Goal: Check status: Check status

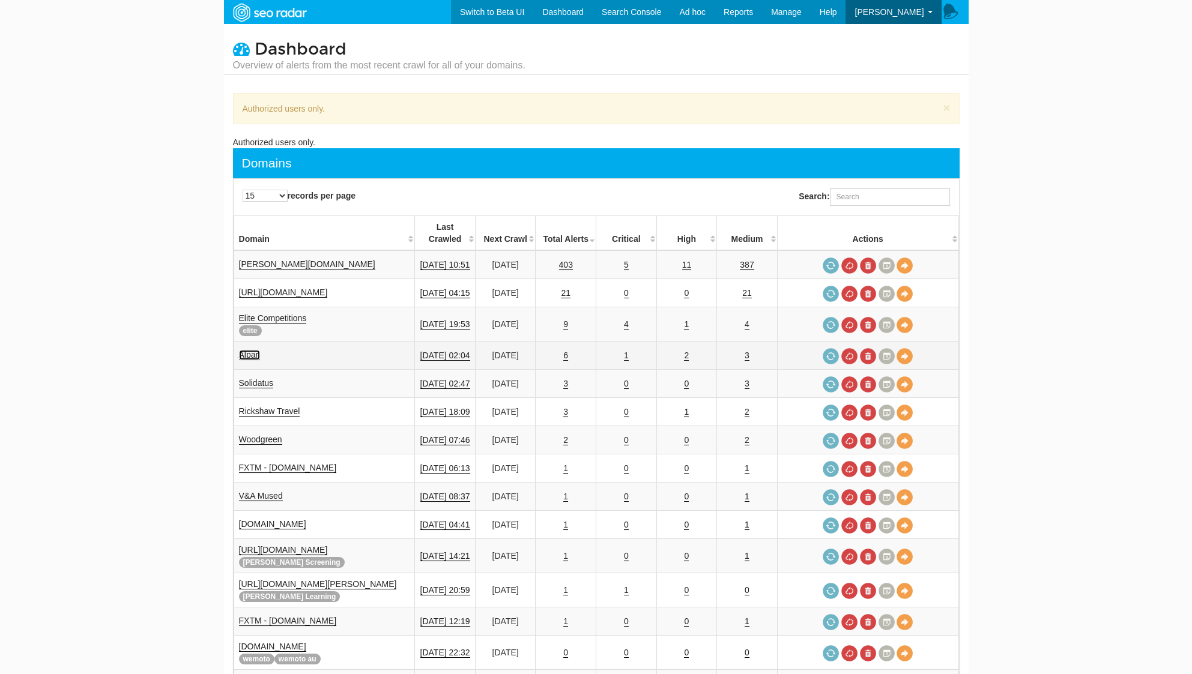
click at [247, 350] on link "Alpari" at bounding box center [250, 355] width 22 height 10
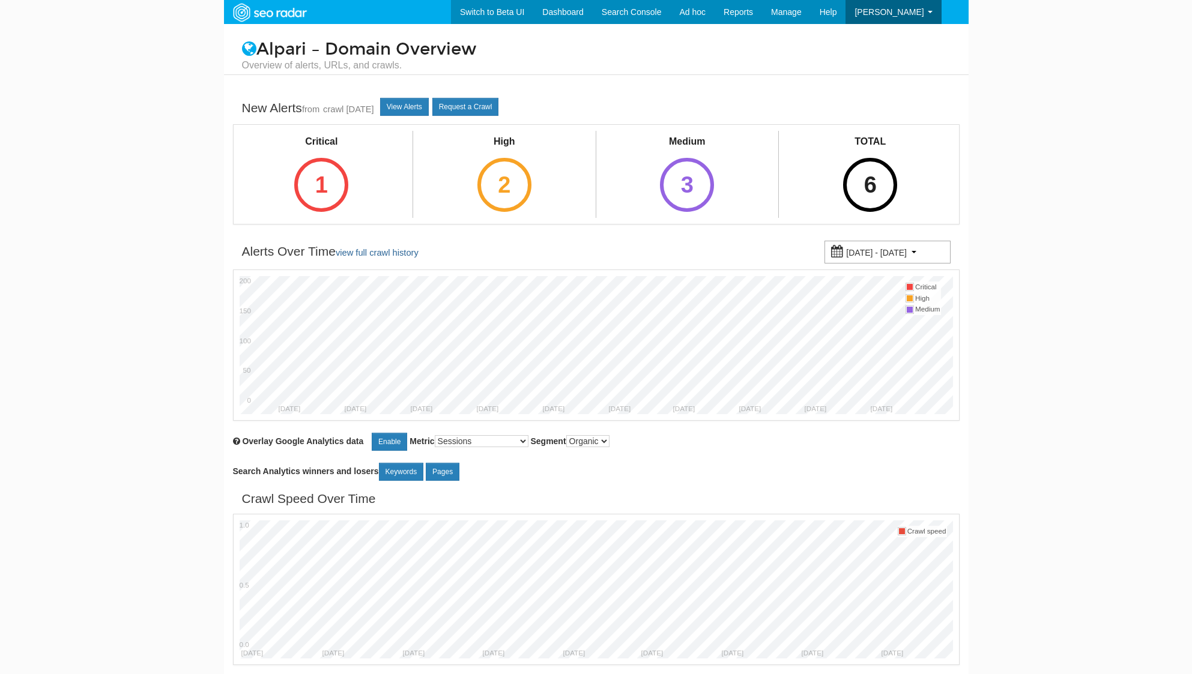
select select "1000"
click at [880, 171] on div "6" at bounding box center [870, 185] width 54 height 54
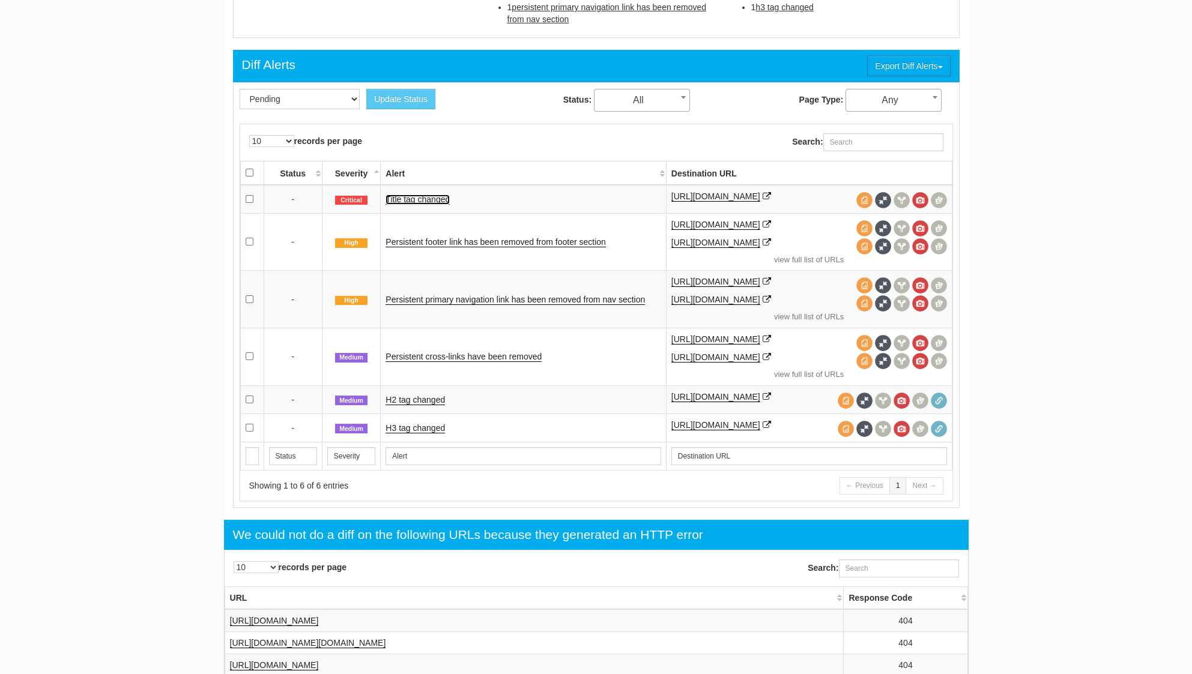
click at [432, 197] on link "Title tag changed" at bounding box center [417, 200] width 64 height 10
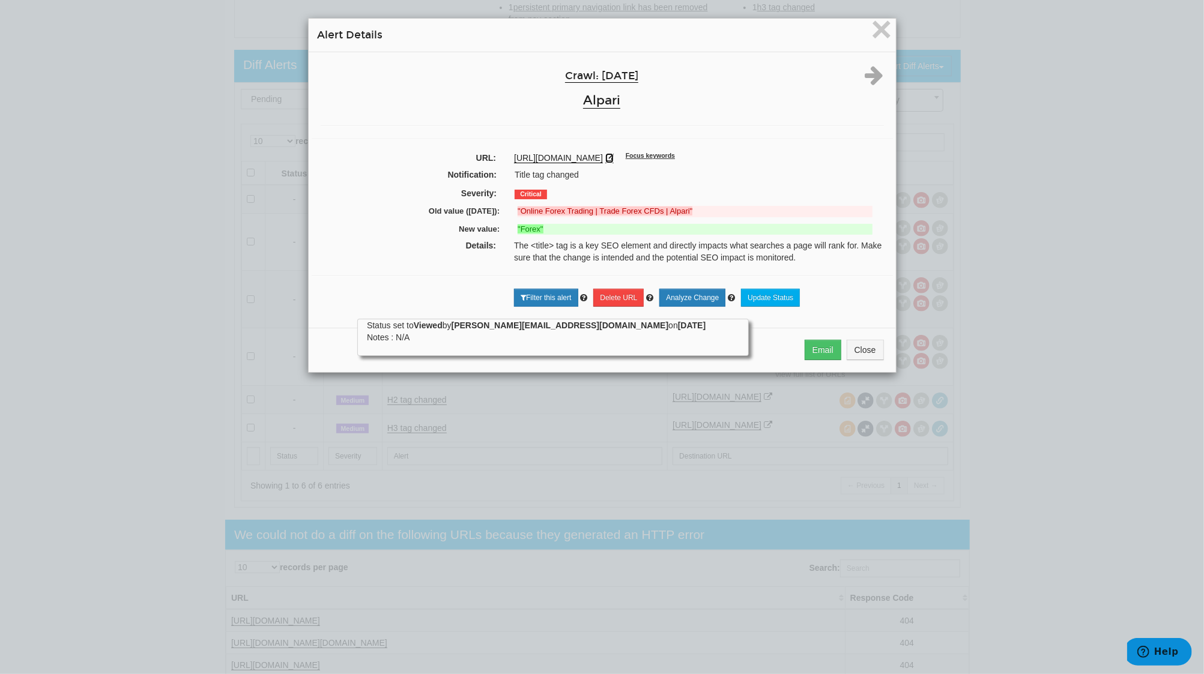
click at [614, 156] on icon at bounding box center [609, 158] width 8 height 8
click at [874, 27] on span "×" at bounding box center [881, 29] width 21 height 40
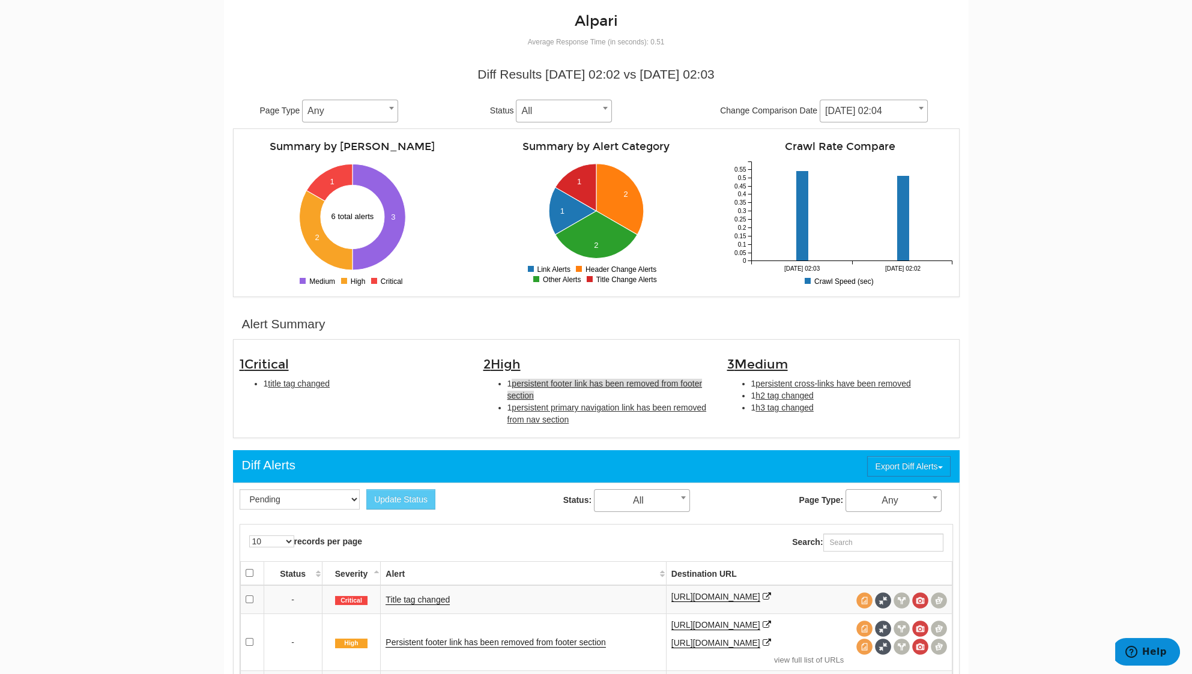
scroll to position [240, 0]
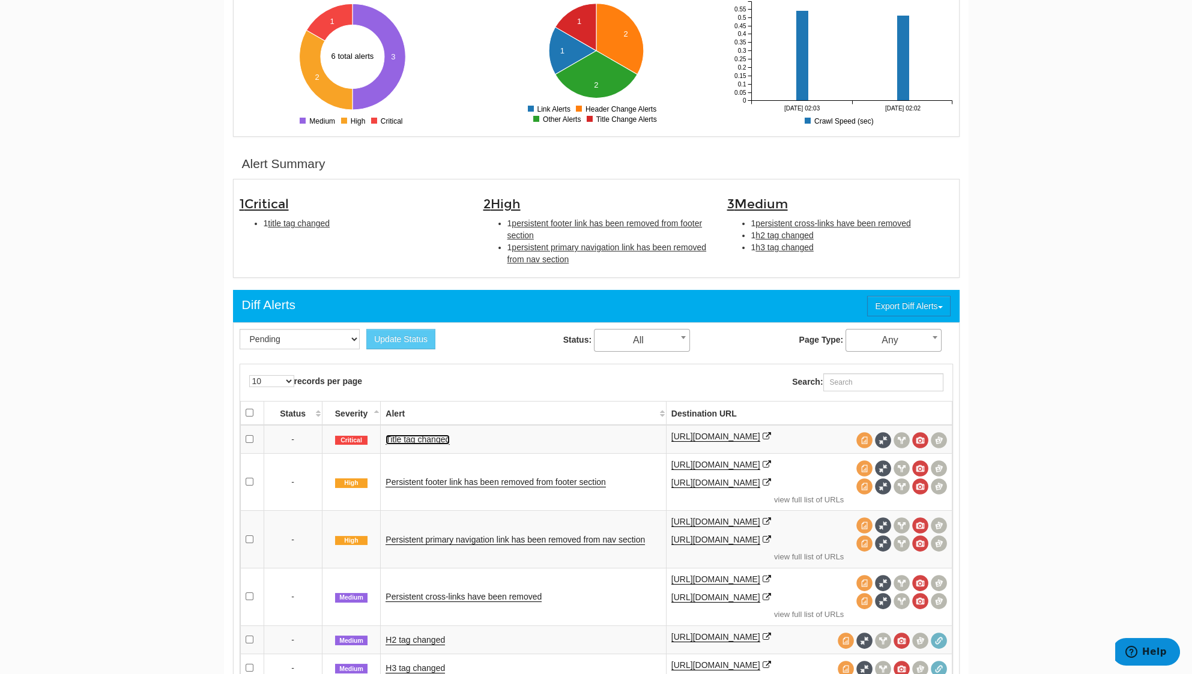
click at [426, 439] on link "Title tag changed" at bounding box center [417, 440] width 64 height 10
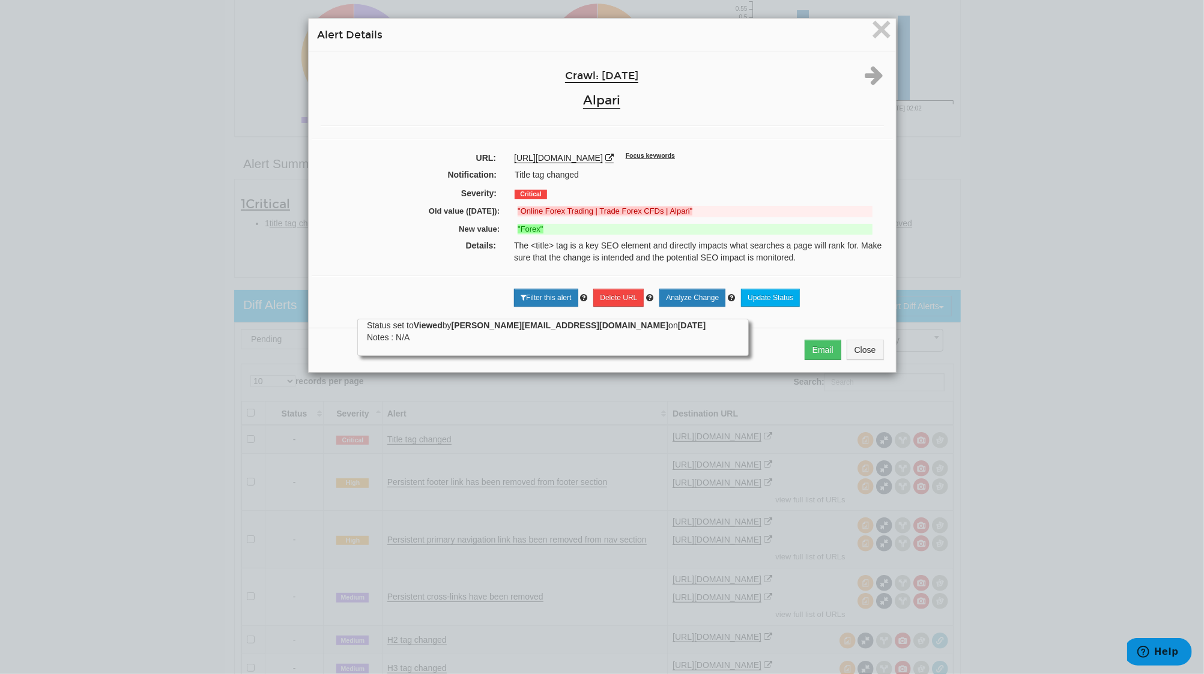
drag, startPoint x: 506, startPoint y: 152, endPoint x: 638, endPoint y: 158, distance: 132.2
click at [638, 158] on div "https://alpari.com/ru/markets/forex/ Focus keywords" at bounding box center [698, 158] width 387 height 12
copy link "https://alpari.com/ru/markets/forex/"
drag, startPoint x: 514, startPoint y: 209, endPoint x: 684, endPoint y: 210, distance: 170.5
click at [684, 210] on strong ""Online Forex Trading | Trade Forex CFDs | Alpari"" at bounding box center [605, 211] width 175 height 9
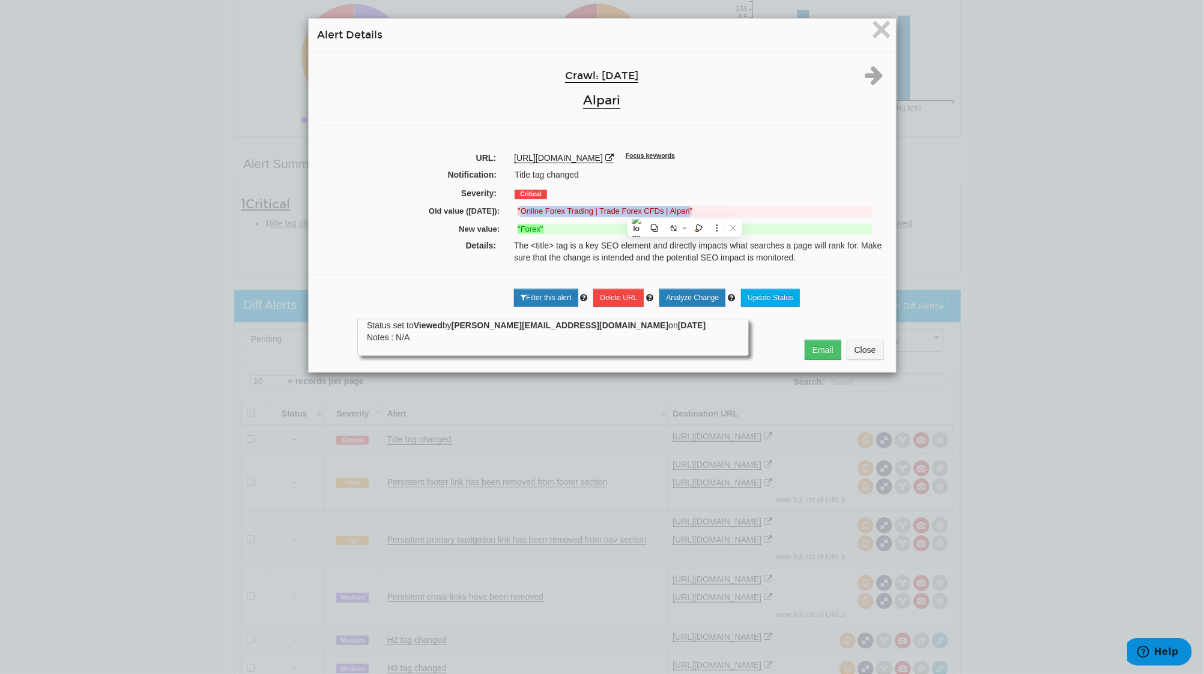
copy strong "Online Forex Trading | Trade Forex CFDs | Alpari"
click at [872, 34] on span "×" at bounding box center [881, 29] width 21 height 40
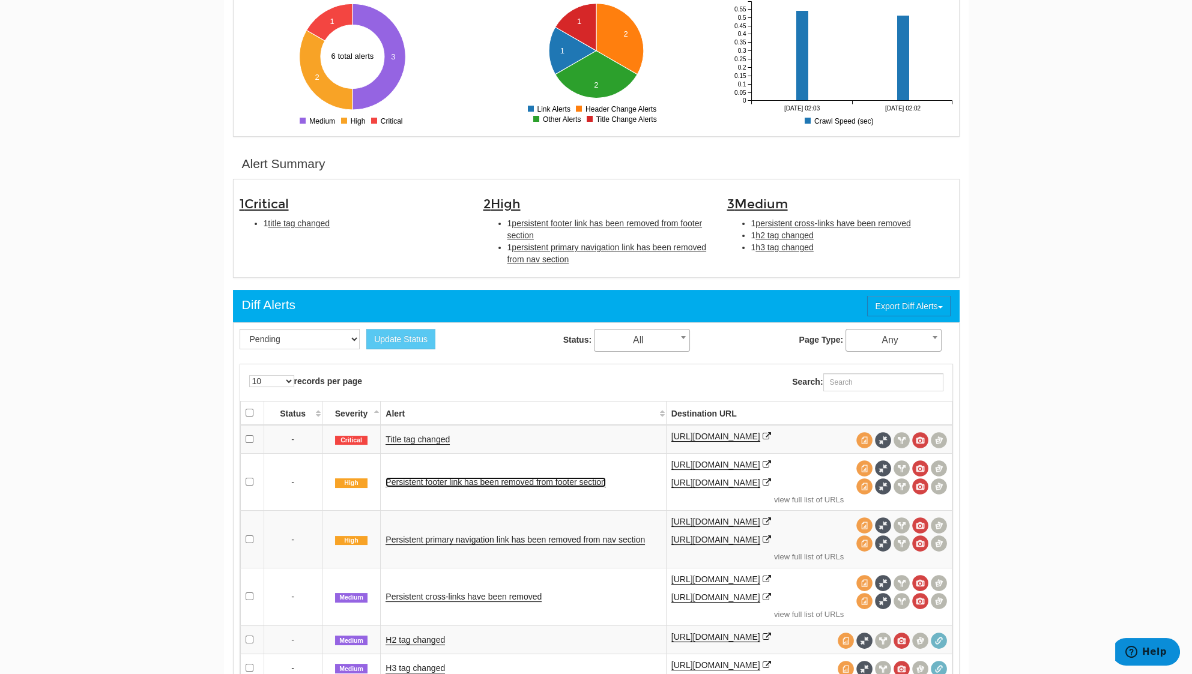
click at [573, 482] on link "Persistent footer link has been removed from footer section" at bounding box center [495, 482] width 220 height 10
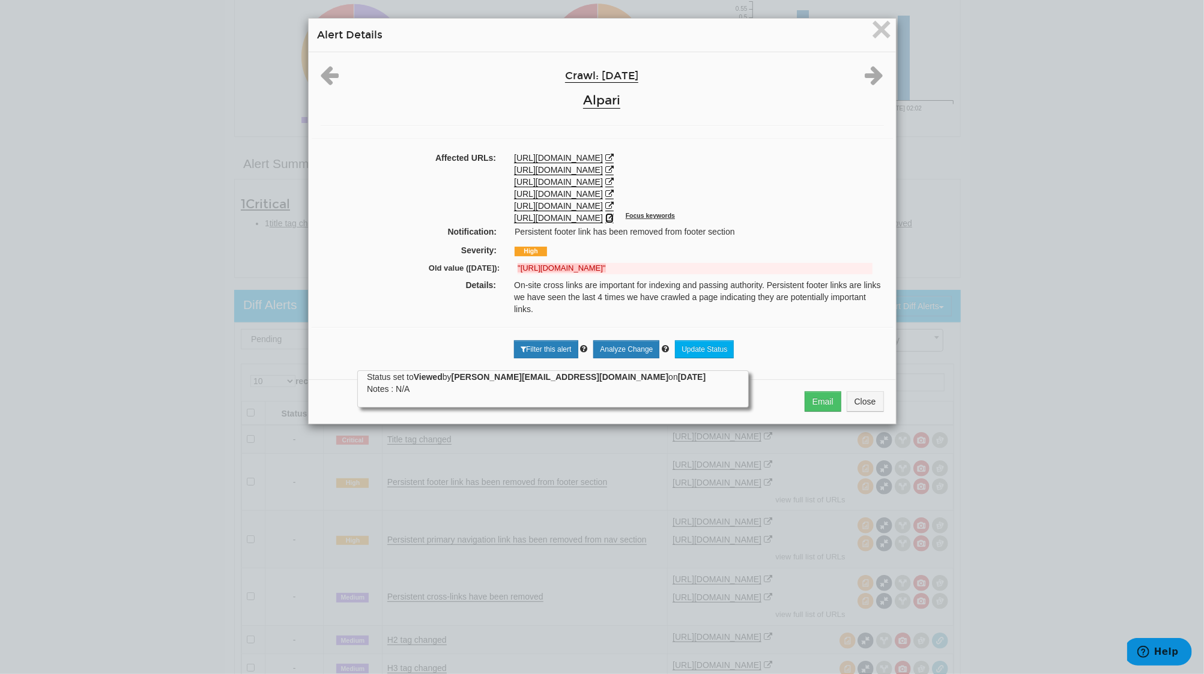
click at [614, 219] on icon at bounding box center [609, 218] width 8 height 8
click at [881, 31] on span "×" at bounding box center [881, 29] width 21 height 40
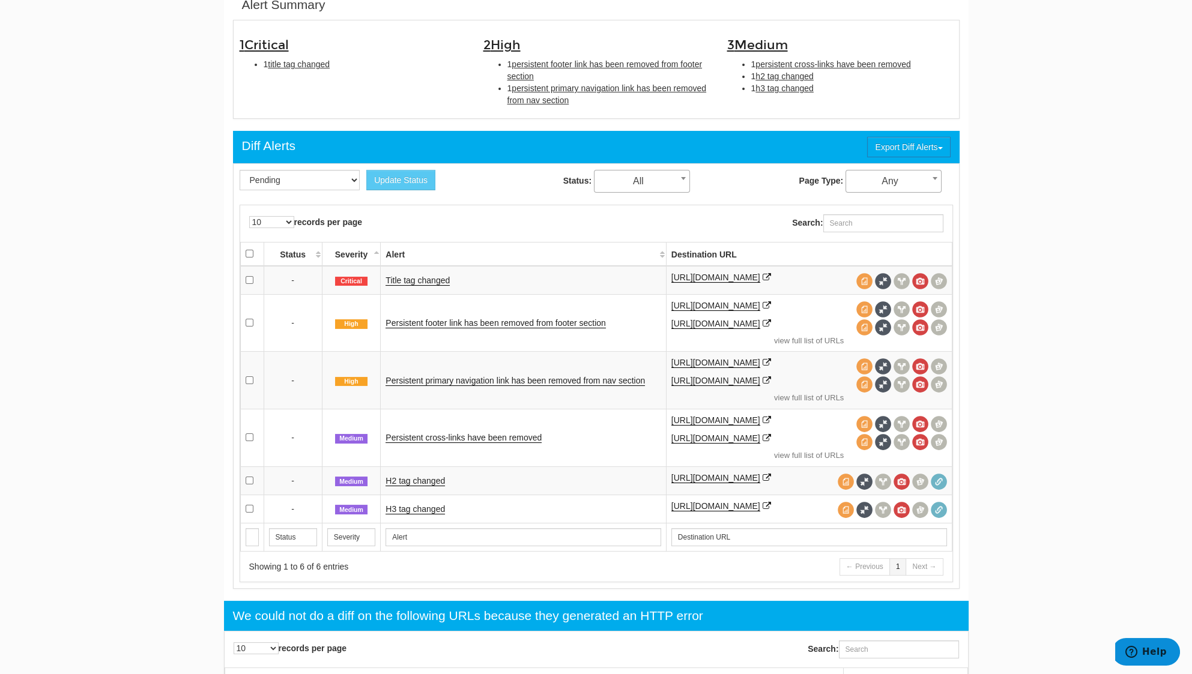
scroll to position [400, 0]
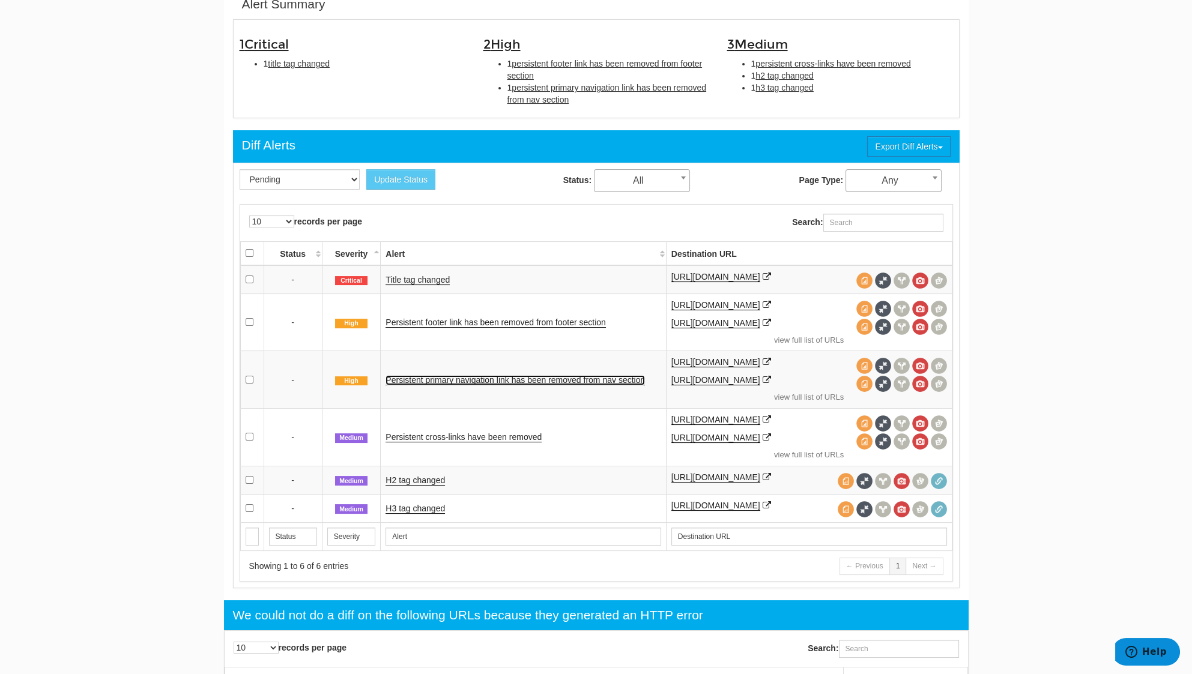
click at [566, 381] on link "Persistent primary navigation link has been removed from nav section" at bounding box center [514, 380] width 259 height 10
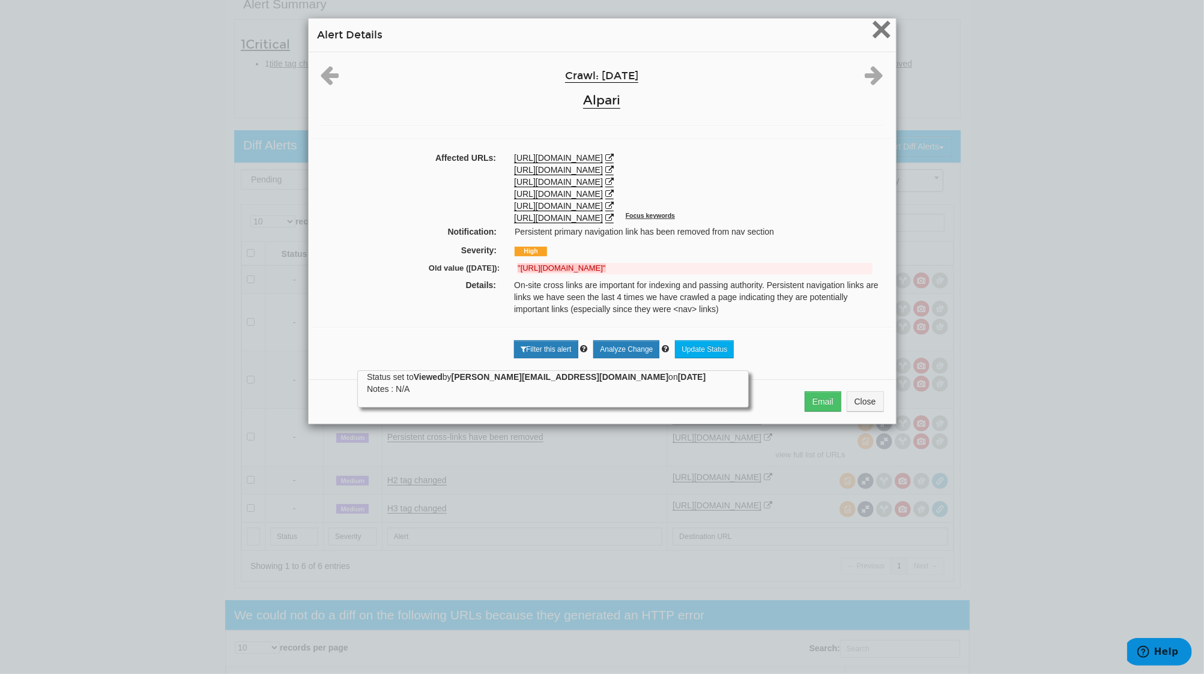
click at [875, 24] on span "×" at bounding box center [881, 29] width 21 height 40
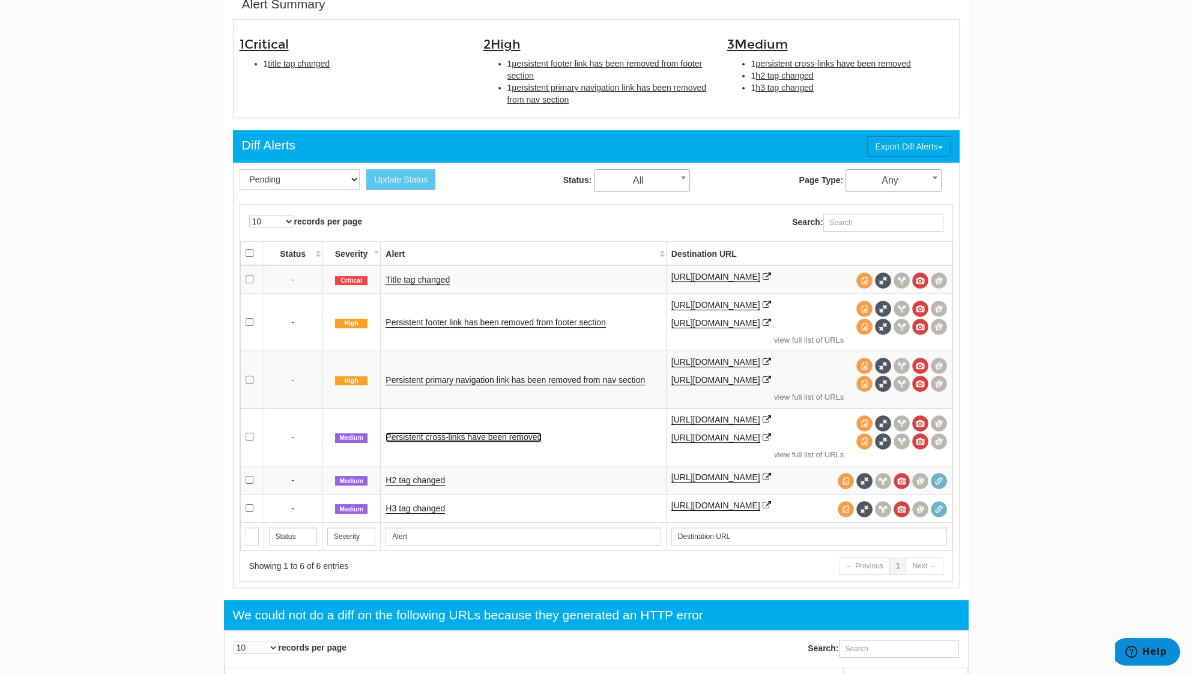
click at [432, 433] on link "Persistent cross-links have been removed" at bounding box center [463, 437] width 156 height 10
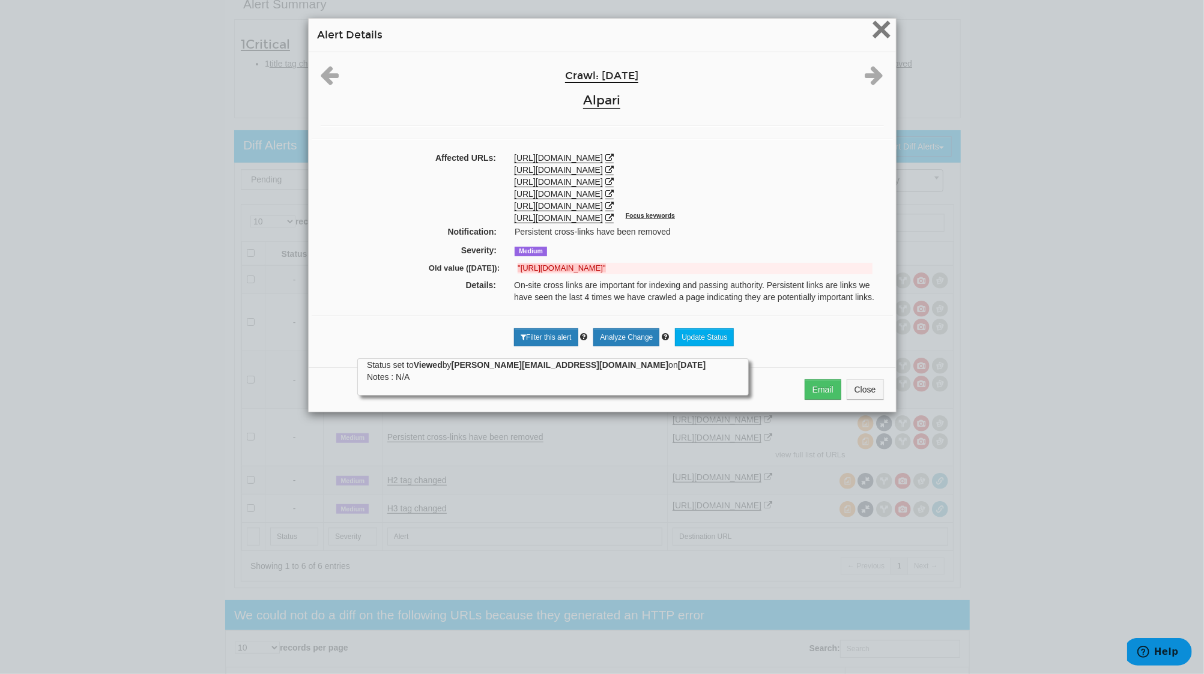
click at [880, 32] on span "×" at bounding box center [881, 29] width 21 height 40
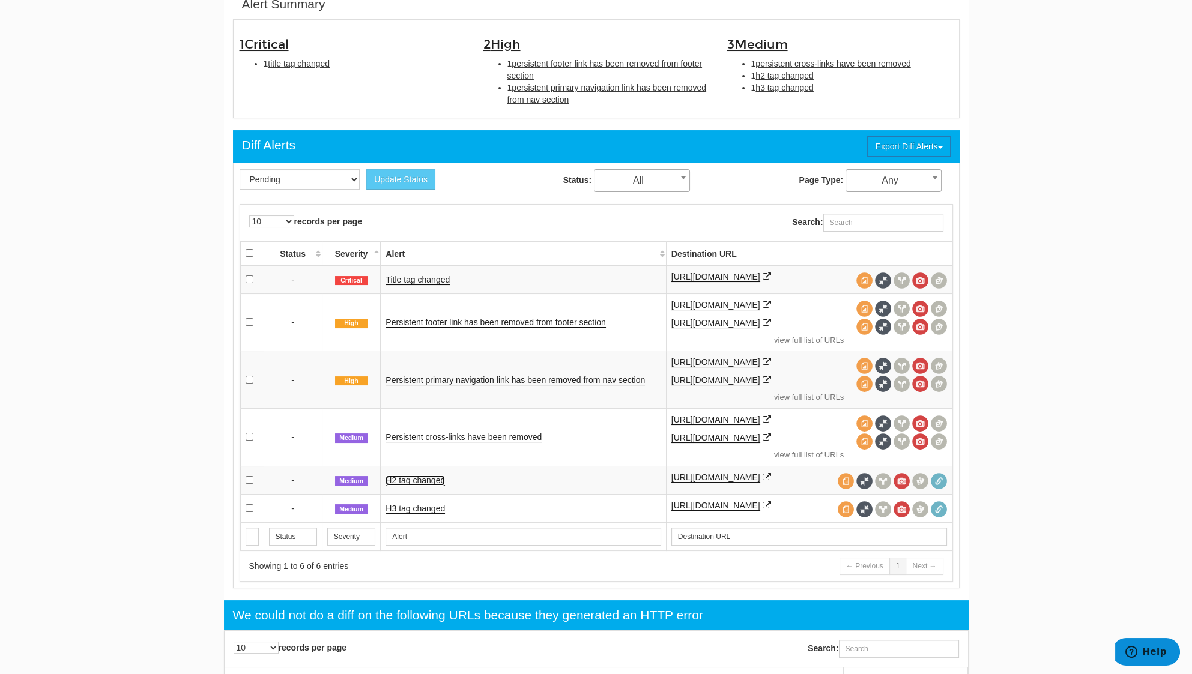
click at [433, 475] on link "H2 tag changed" at bounding box center [414, 480] width 59 height 10
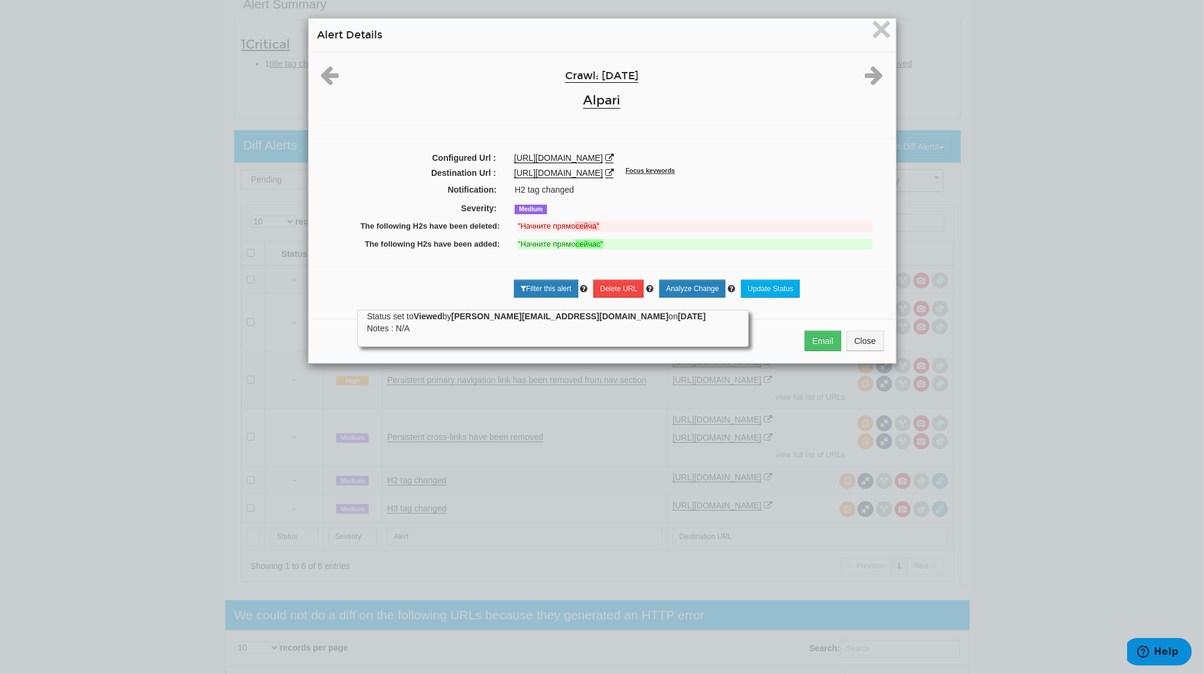
drag, startPoint x: 761, startPoint y: 228, endPoint x: 716, endPoint y: 187, distance: 60.8
click at [716, 187] on div "H2 tag changed" at bounding box center [698, 190] width 385 height 12
click at [754, 189] on div "H2 tag changed" at bounding box center [698, 190] width 385 height 12
click at [871, 74] on icon at bounding box center [874, 75] width 19 height 22
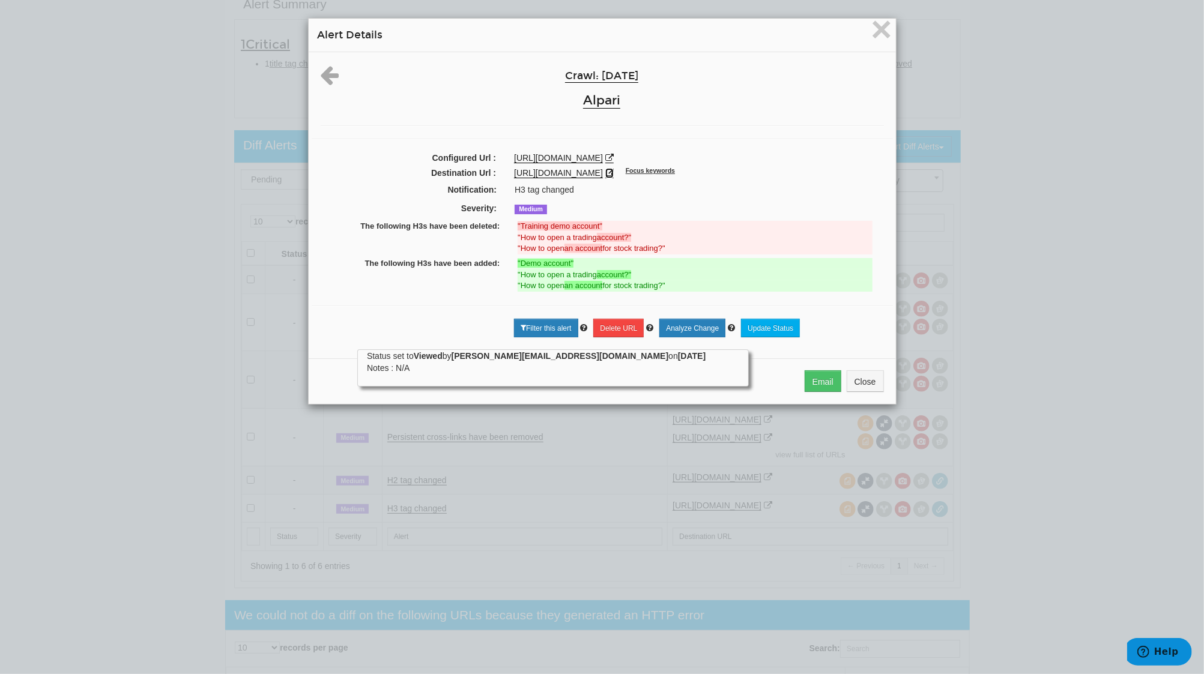
drag, startPoint x: 812, startPoint y: 97, endPoint x: 654, endPoint y: 172, distance: 174.5
click at [614, 172] on icon at bounding box center [609, 173] width 8 height 8
click at [876, 26] on font "×" at bounding box center [881, 29] width 21 height 40
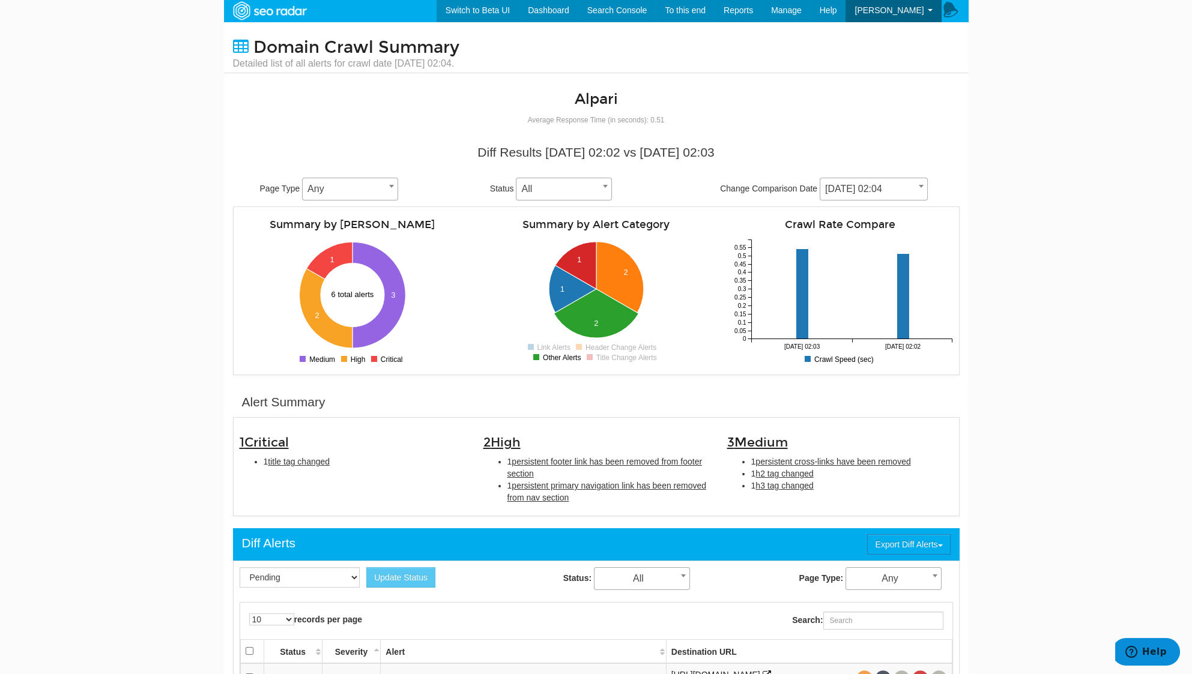
scroll to position [0, 0]
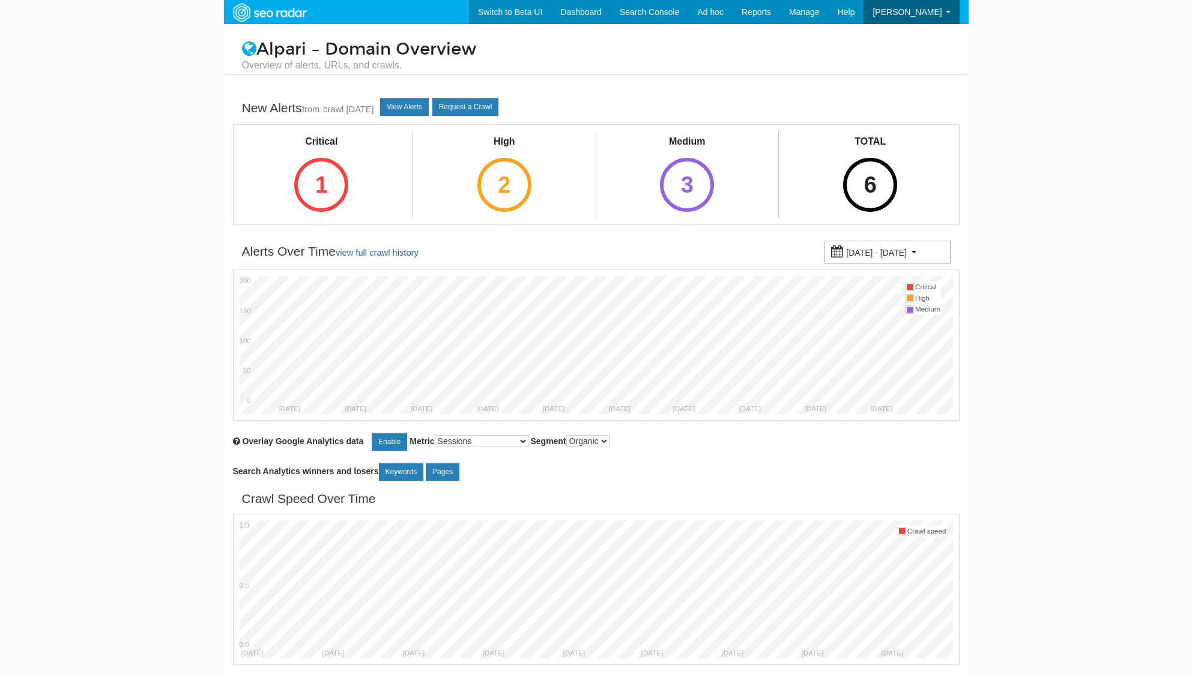
select select "1000"
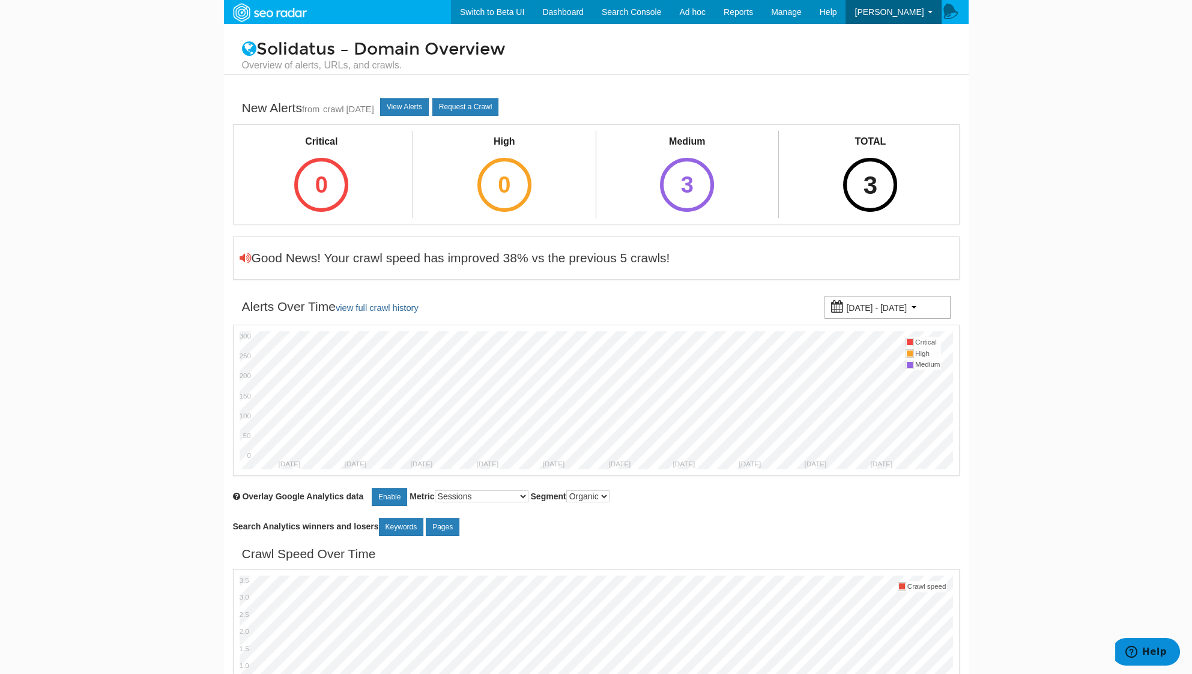
click at [859, 180] on div "3" at bounding box center [870, 185] width 54 height 54
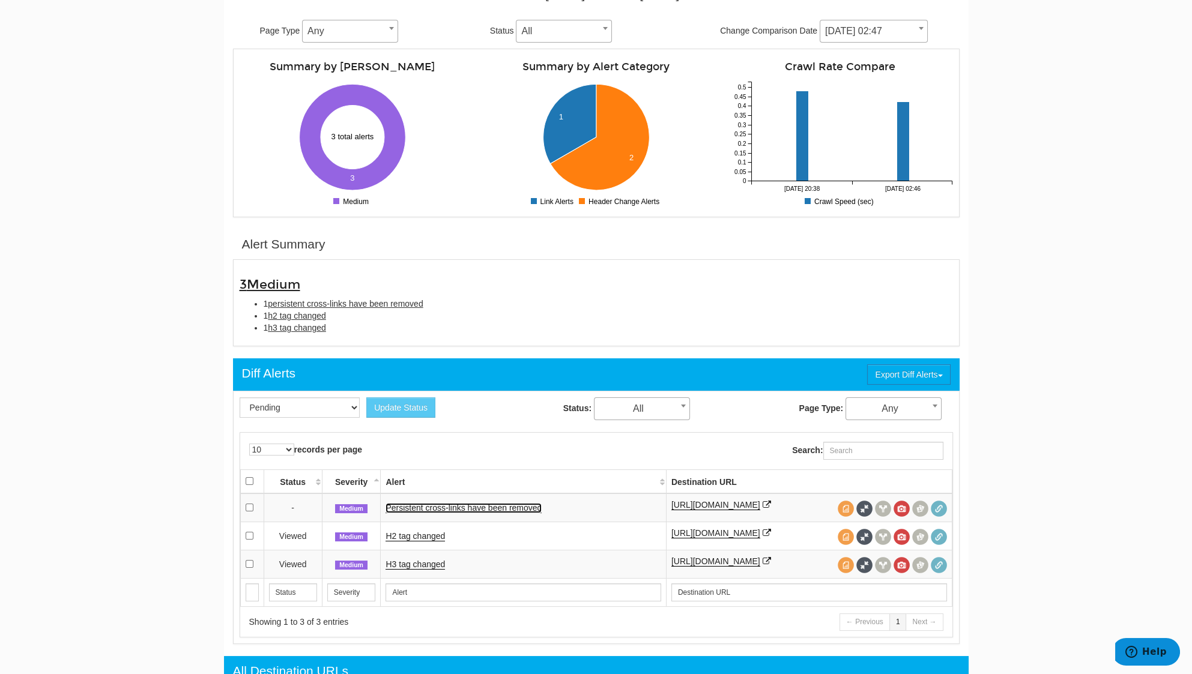
click at [452, 507] on link "Persistent cross-links have been removed" at bounding box center [463, 508] width 156 height 10
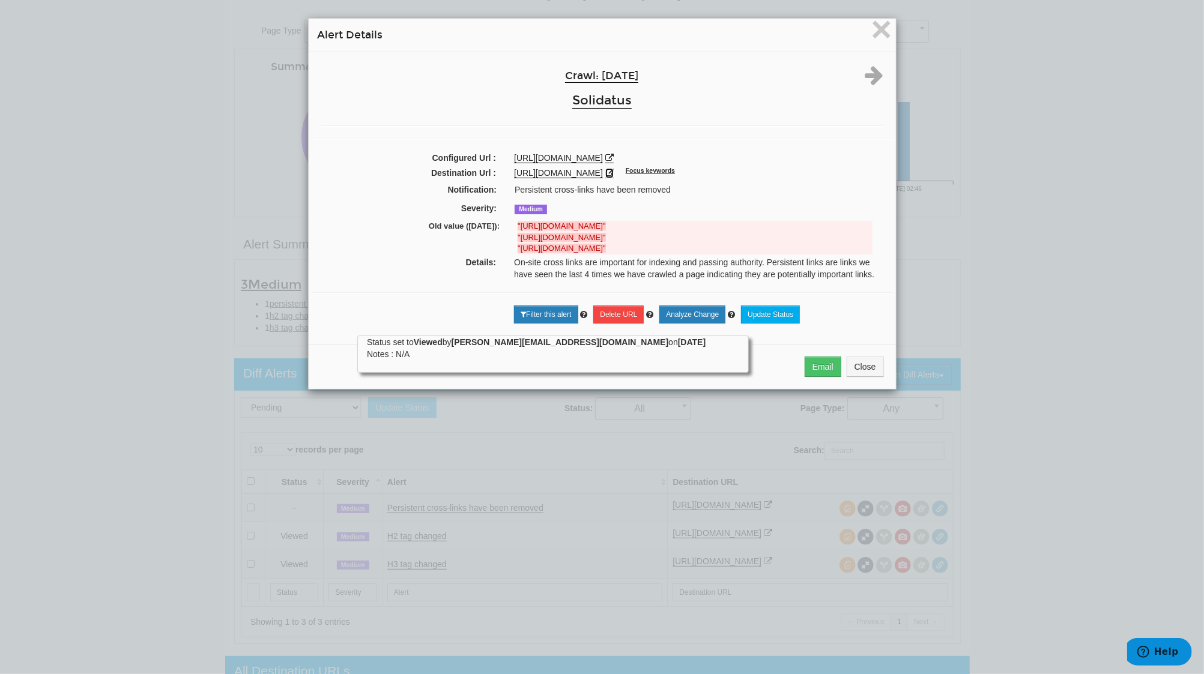
click at [614, 169] on icon at bounding box center [609, 173] width 8 height 8
